Goal: Task Accomplishment & Management: Manage account settings

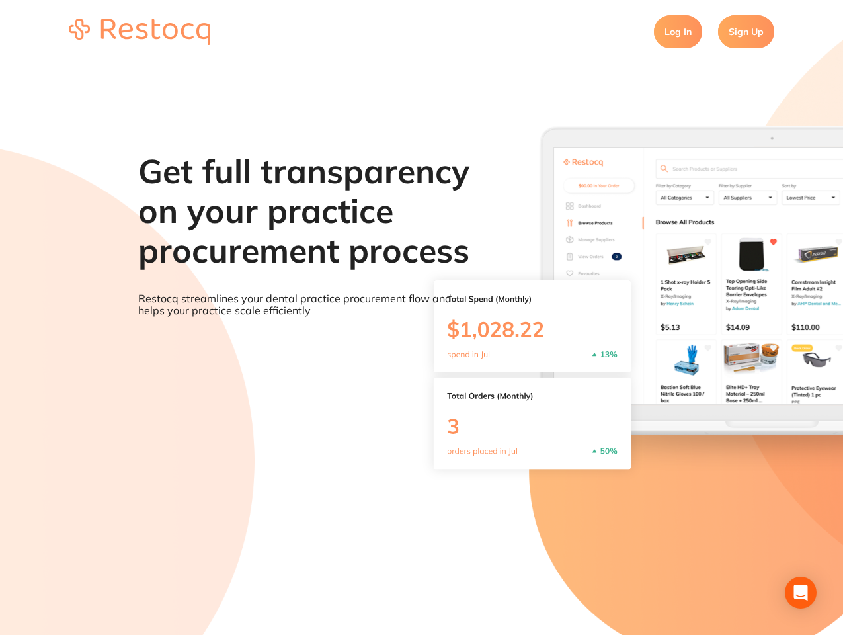
click at [421, 317] on div "Get full transparency on your practice procurement process Restocq streamlines …" at bounding box center [304, 228] width 333 height 198
click at [801, 592] on icon "Open Intercom Messenger" at bounding box center [801, 592] width 14 height 16
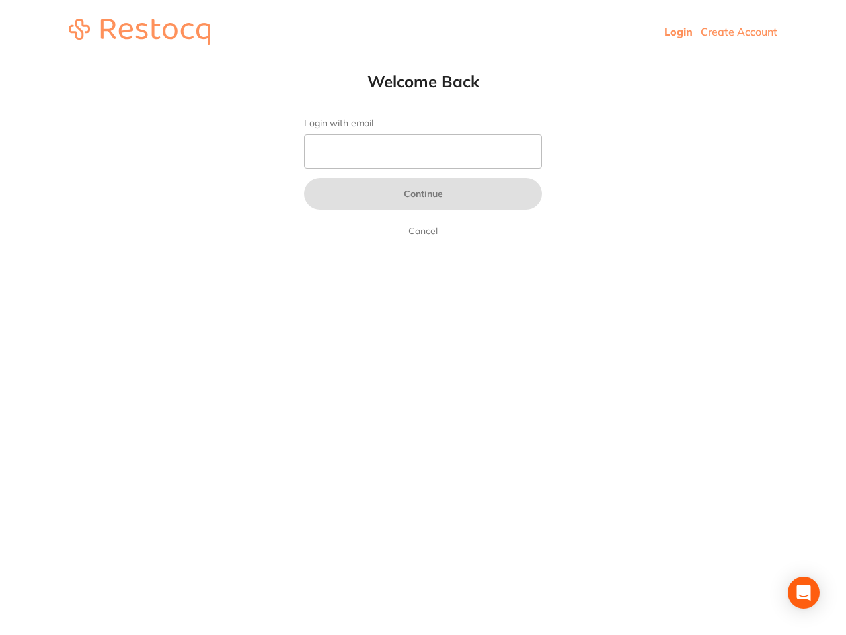
click at [423, 32] on header "Login Create Account" at bounding box center [423, 31] width 846 height 63
click at [804, 592] on icon "Open Intercom Messenger" at bounding box center [804, 592] width 14 height 16
